Goal: Find specific page/section

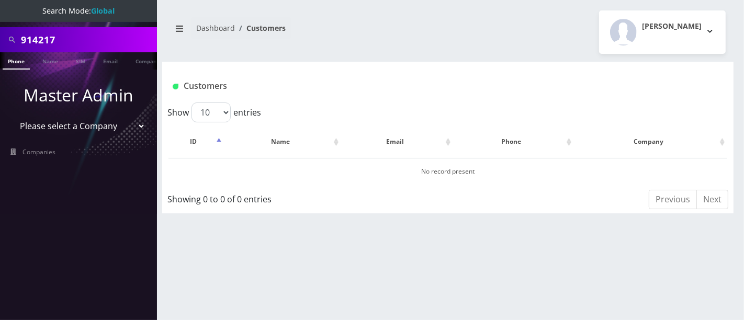
type input "9142179266"
click at [21, 61] on link "Phone" at bounding box center [16, 60] width 27 height 17
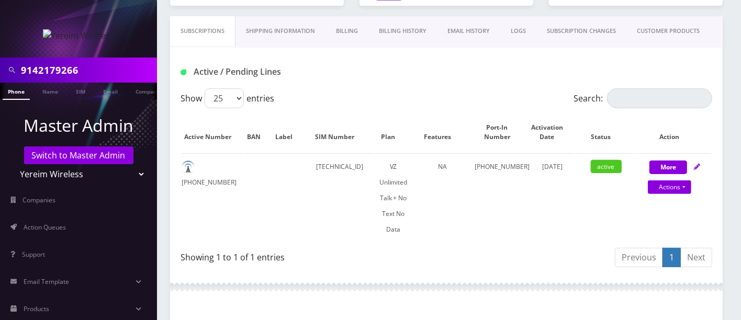
scroll to position [157, 0]
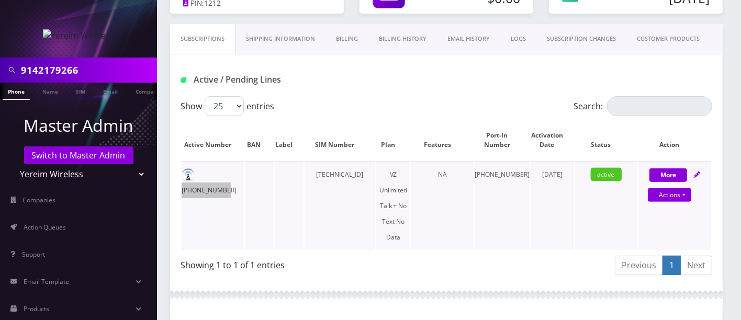
drag, startPoint x: 243, startPoint y: 172, endPoint x: 196, endPoint y: 175, distance: 47.2
click at [196, 175] on td "[PHONE_NUMBER]" at bounding box center [213, 206] width 62 height 90
copy td "[PHONE_NUMBER]"
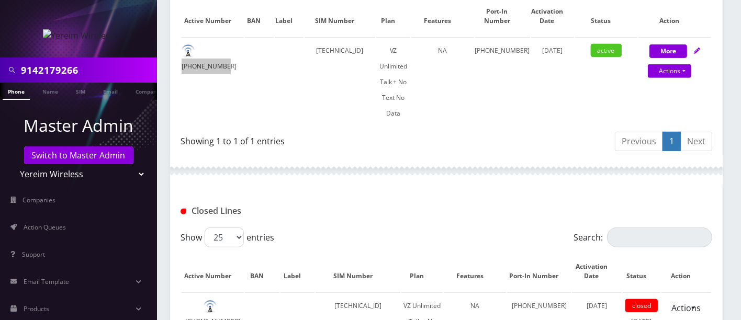
scroll to position [0, 0]
